Goal: Task Accomplishment & Management: Manage account settings

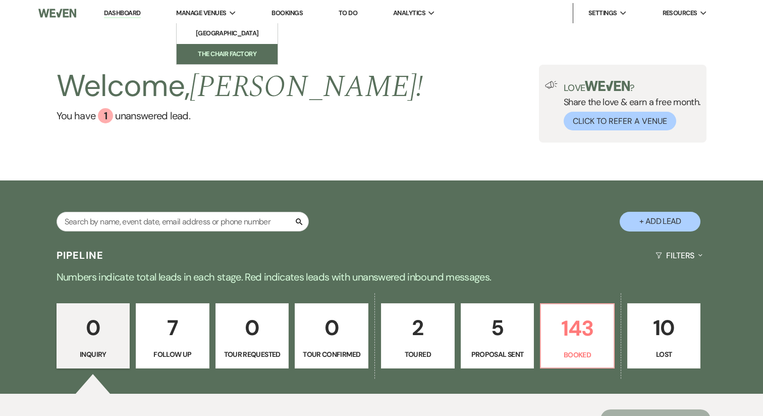
click at [230, 53] on li "The Chair Factory" at bounding box center [227, 54] width 91 height 10
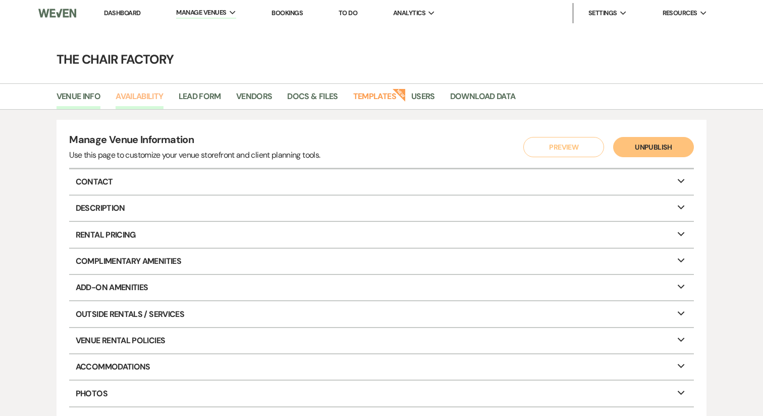
click at [150, 97] on link "Availability" at bounding box center [139, 99] width 47 height 19
select select "2"
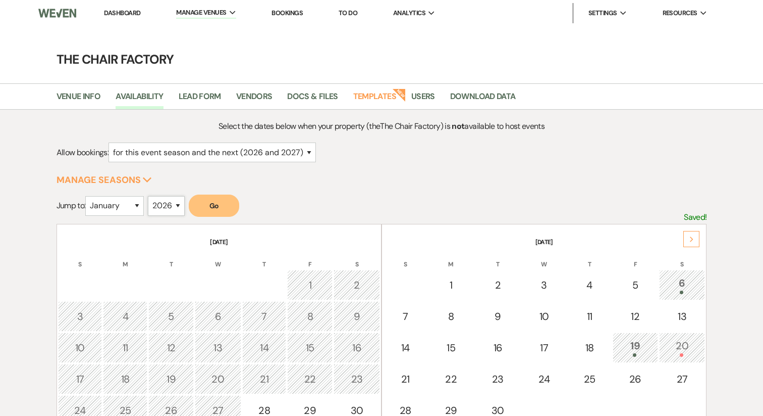
click at [171, 199] on select "2025 2026 2027 2028 2029" at bounding box center [166, 206] width 37 height 20
click at [223, 201] on button "Go" at bounding box center [214, 205] width 50 height 22
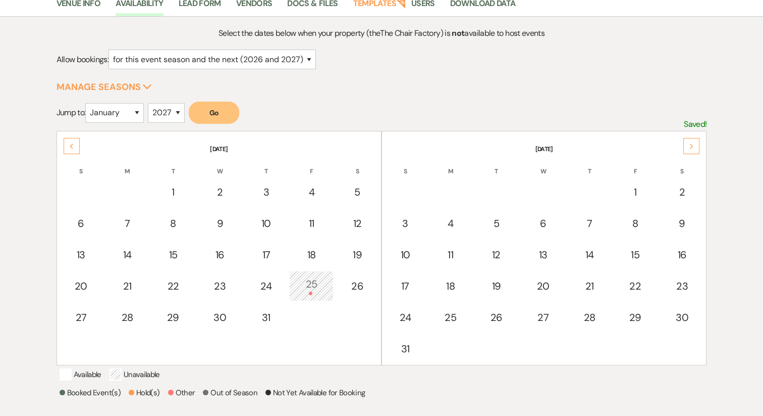
scroll to position [109, 0]
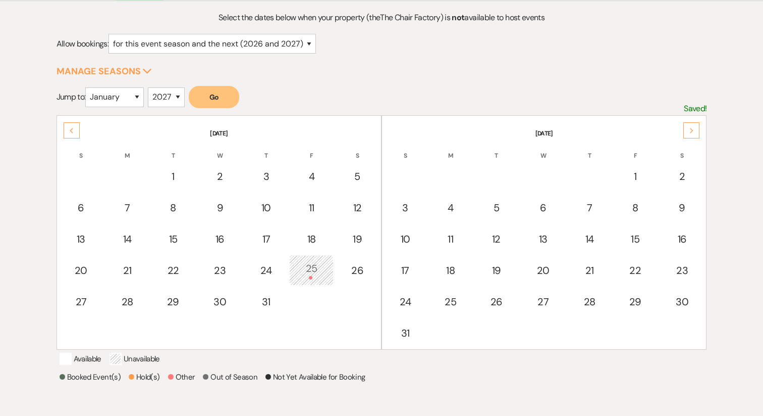
click at [688, 134] on div "Next" at bounding box center [692, 130] width 16 height 16
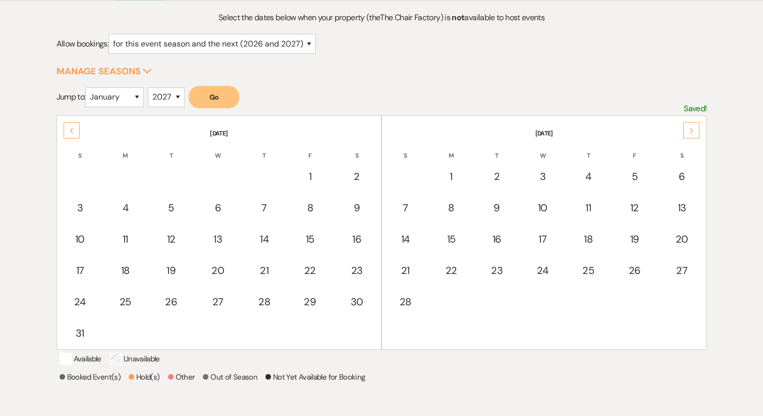
click at [688, 134] on div "Next" at bounding box center [692, 130] width 16 height 16
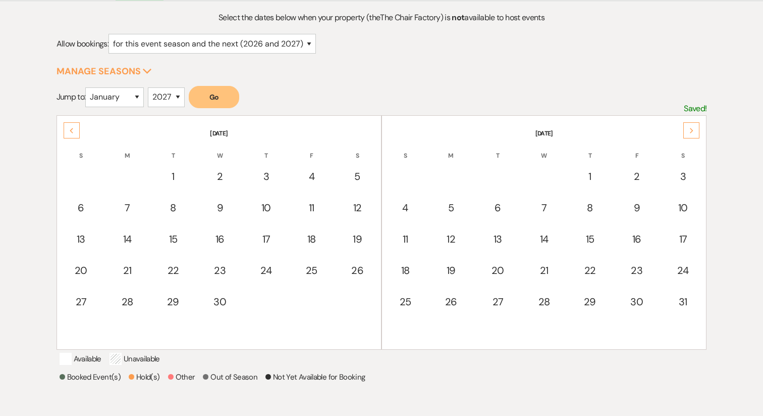
click at [688, 134] on div "Next" at bounding box center [692, 130] width 16 height 16
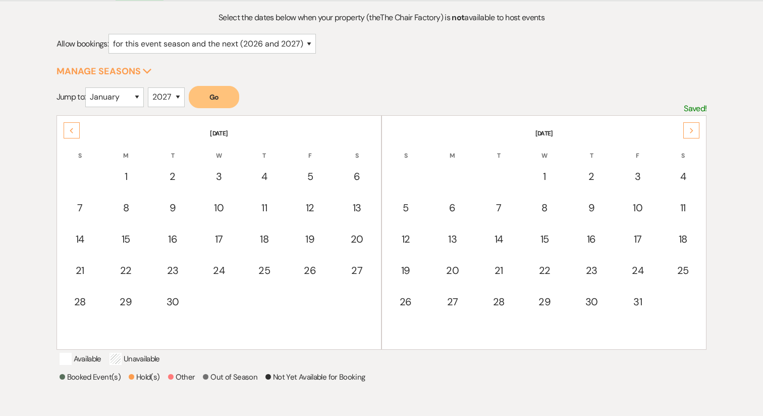
click at [688, 134] on div "Next" at bounding box center [692, 130] width 16 height 16
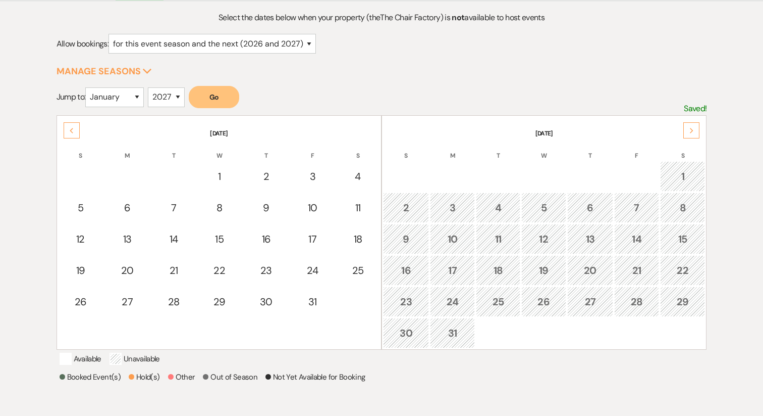
click at [688, 134] on div "Next" at bounding box center [692, 130] width 16 height 16
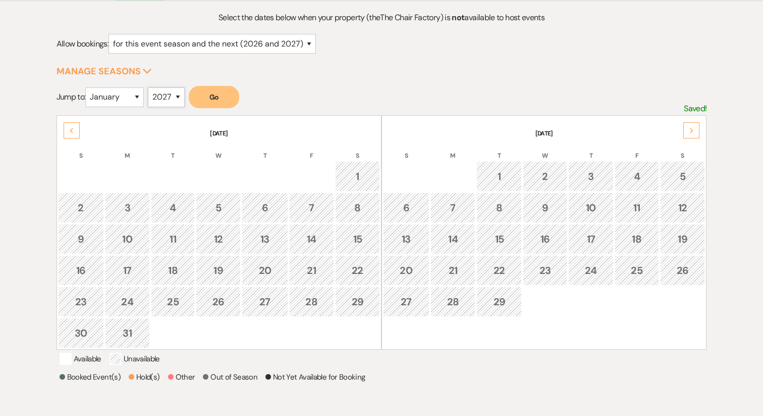
click at [162, 98] on select "2025 2026 2027 2028 2029" at bounding box center [166, 97] width 37 height 20
select select "2026"
click at [226, 99] on button "Go" at bounding box center [214, 97] width 50 height 22
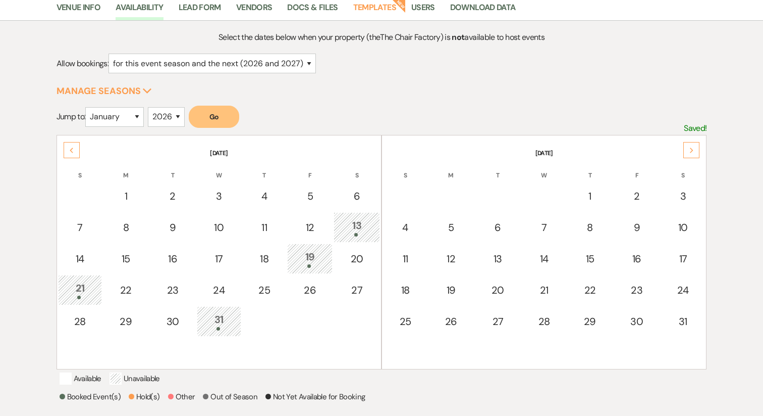
scroll to position [0, 0]
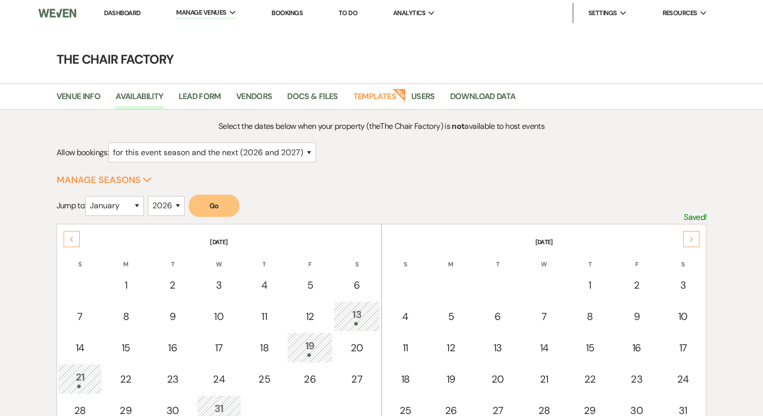
click at [691, 232] on div "Next" at bounding box center [692, 239] width 16 height 16
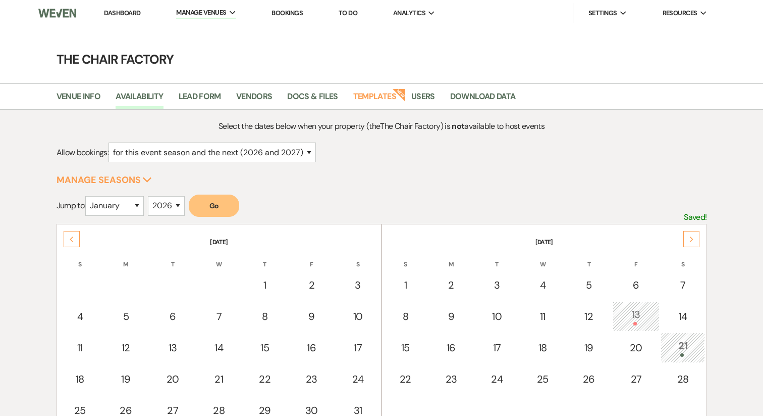
click at [691, 232] on div "Next" at bounding box center [692, 239] width 16 height 16
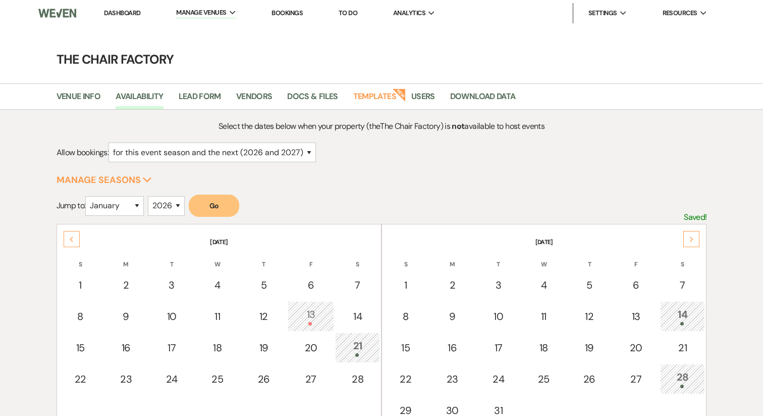
click at [691, 232] on div "Next" at bounding box center [692, 239] width 16 height 16
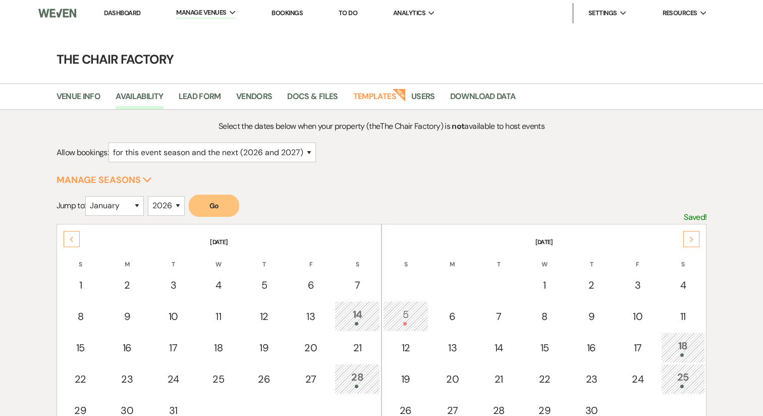
click at [691, 232] on div "Next" at bounding box center [692, 239] width 16 height 16
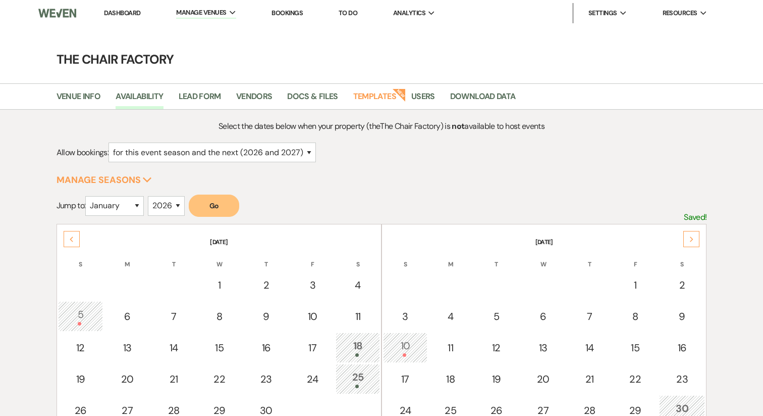
click at [691, 232] on div "Next" at bounding box center [692, 239] width 16 height 16
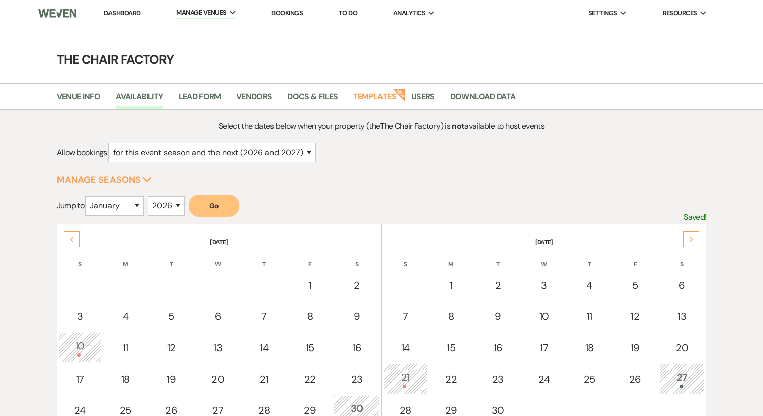
click at [691, 232] on div "Next" at bounding box center [692, 239] width 16 height 16
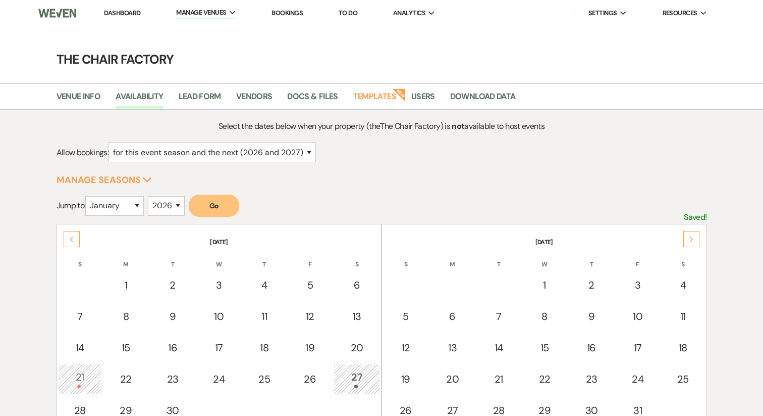
click at [691, 232] on div "Next" at bounding box center [692, 239] width 16 height 16
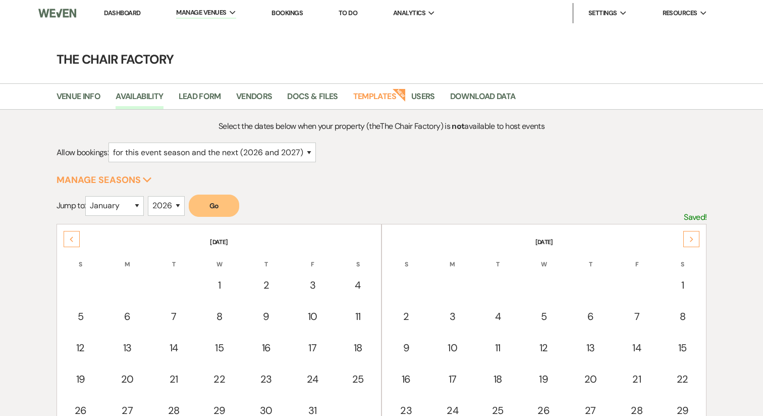
click at [691, 232] on div "Next" at bounding box center [692, 239] width 16 height 16
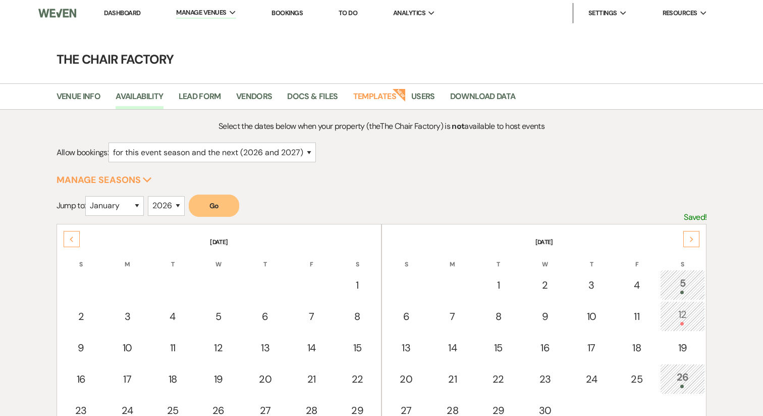
click at [691, 232] on div "Next" at bounding box center [692, 239] width 16 height 16
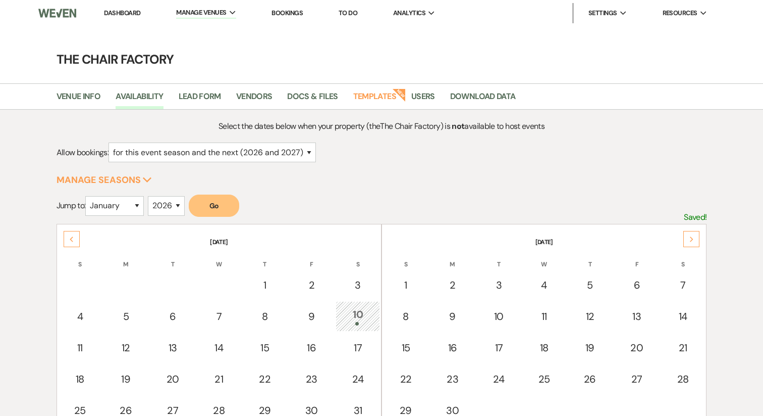
click at [691, 232] on div "Next" at bounding box center [692, 239] width 16 height 16
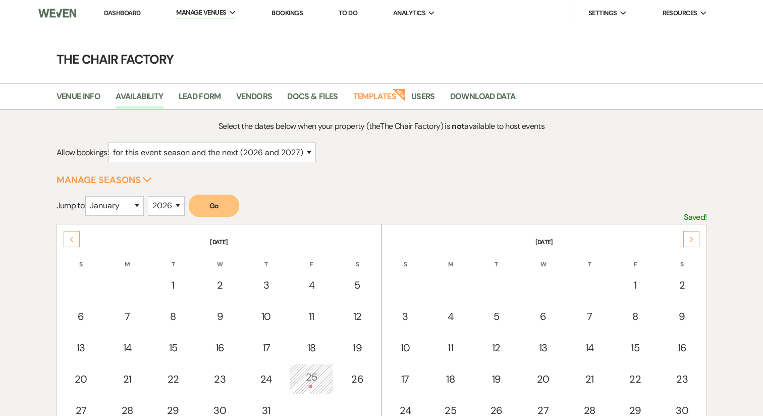
click at [691, 232] on div "Next" at bounding box center [692, 239] width 16 height 16
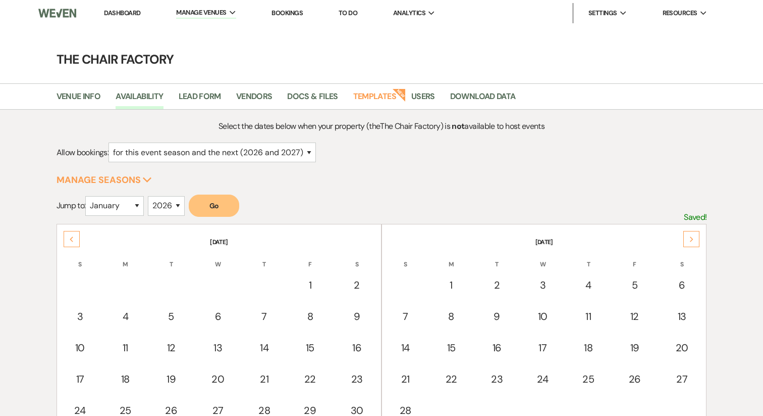
click at [691, 232] on div "Next" at bounding box center [692, 239] width 16 height 16
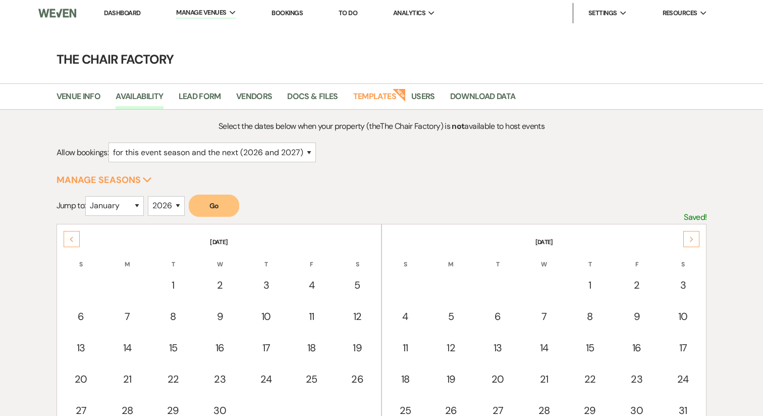
click at [691, 232] on div "Next" at bounding box center [692, 239] width 16 height 16
click at [691, 231] on div "Next" at bounding box center [692, 239] width 16 height 16
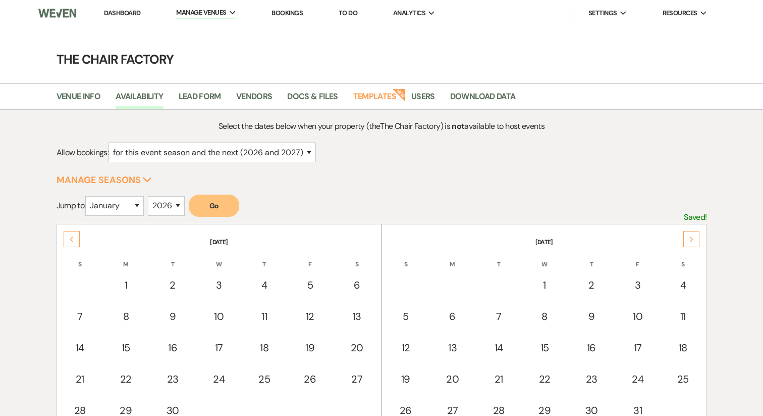
click at [691, 231] on div "Next" at bounding box center [692, 239] width 16 height 16
